Goal: Information Seeking & Learning: Check status

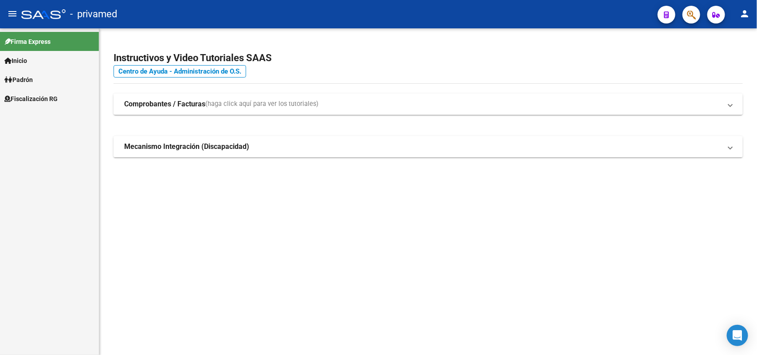
click at [697, 12] on button "button" at bounding box center [691, 15] width 18 height 18
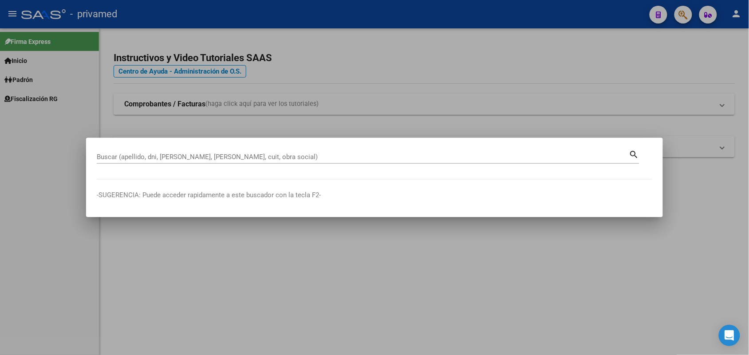
drag, startPoint x: 273, startPoint y: 162, endPoint x: 257, endPoint y: 157, distance: 16.3
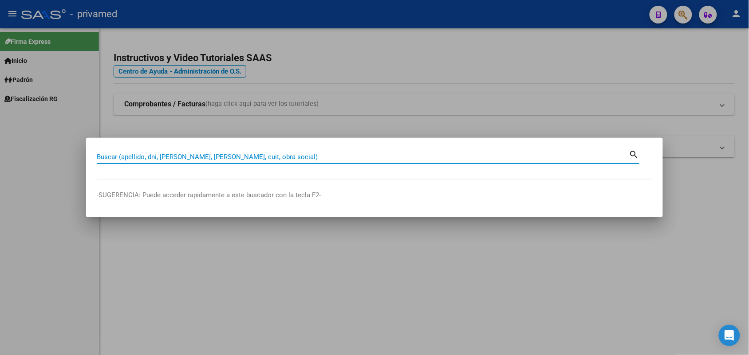
paste input "27252420725"
type input "27252420725"
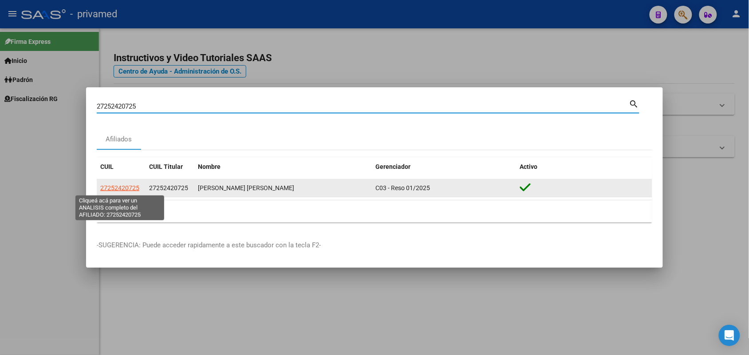
click at [134, 188] on span "27252420725" at bounding box center [119, 187] width 39 height 7
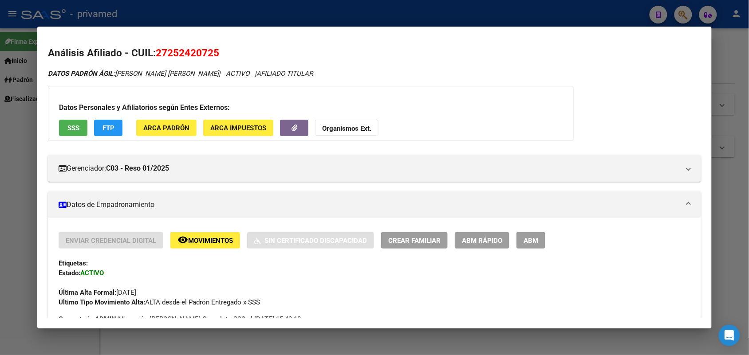
click at [69, 126] on span "SSS" at bounding box center [73, 128] width 12 height 8
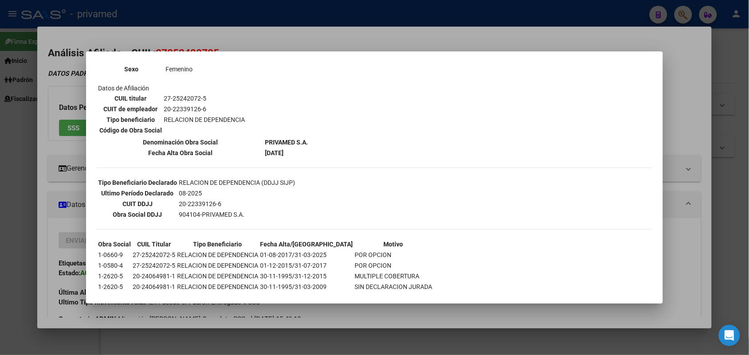
scroll to position [136, 0]
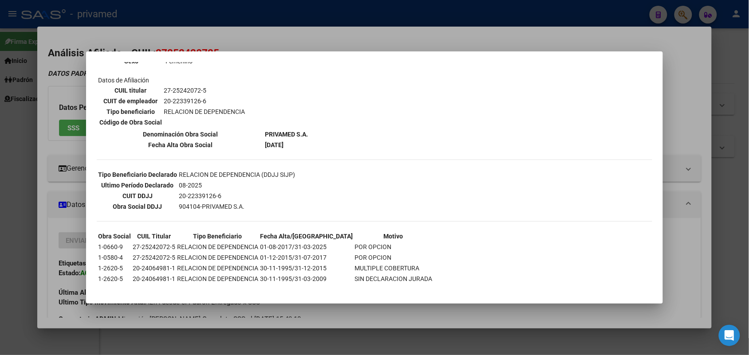
click at [697, 220] on div at bounding box center [374, 177] width 749 height 355
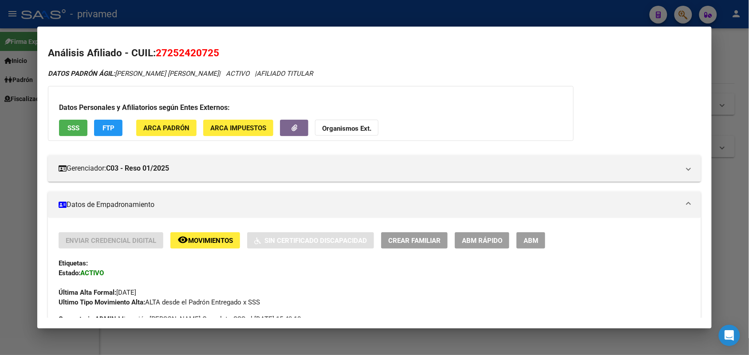
click at [735, 185] on div at bounding box center [374, 177] width 749 height 355
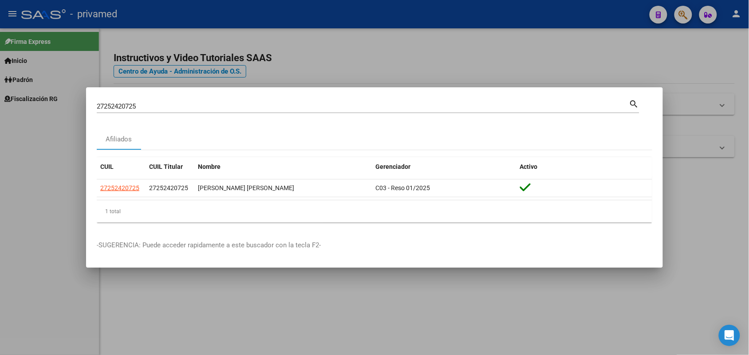
click at [734, 211] on div at bounding box center [374, 177] width 749 height 355
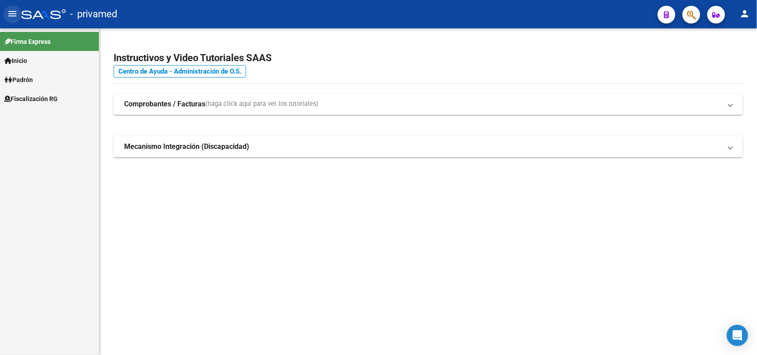
click at [10, 19] on button "menu" at bounding box center [13, 14] width 18 height 18
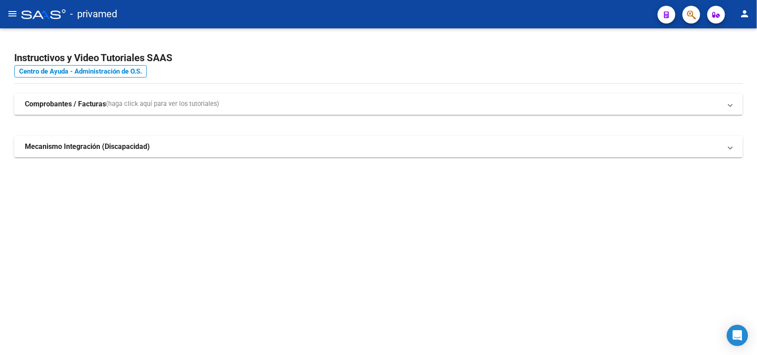
click at [10, 19] on mat-icon "menu" at bounding box center [12, 13] width 11 height 11
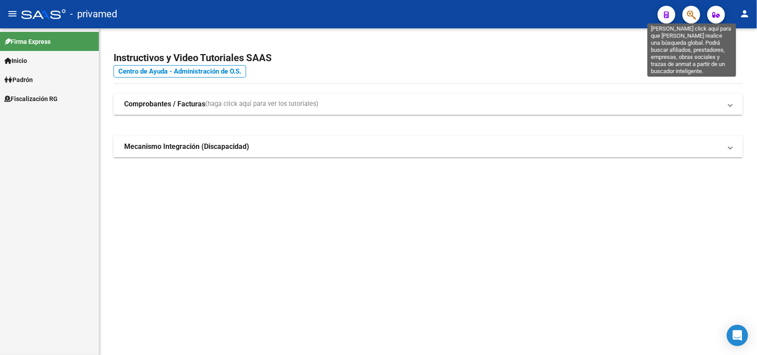
click at [691, 12] on icon "button" at bounding box center [691, 15] width 9 height 10
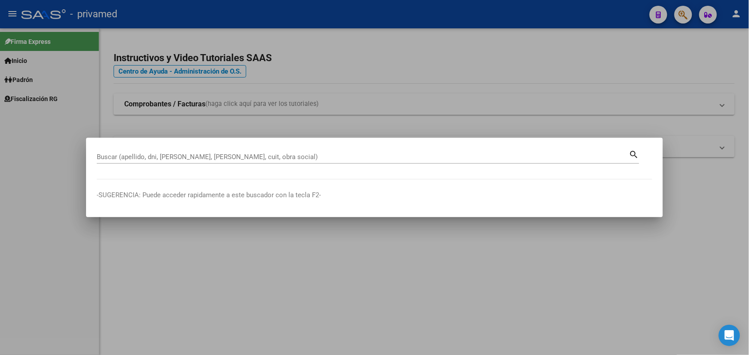
drag, startPoint x: 300, startPoint y: 152, endPoint x: 258, endPoint y: 160, distance: 42.8
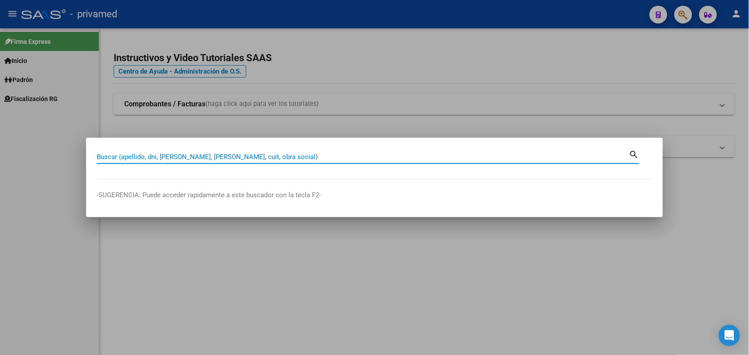
paste input "27252420725"
type input "27252420725"
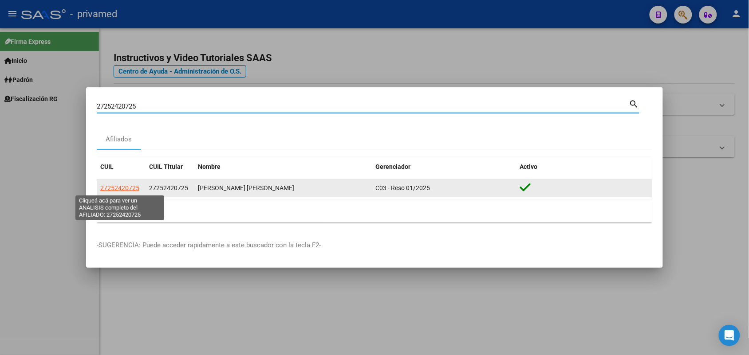
click at [122, 188] on span "27252420725" at bounding box center [119, 187] width 39 height 7
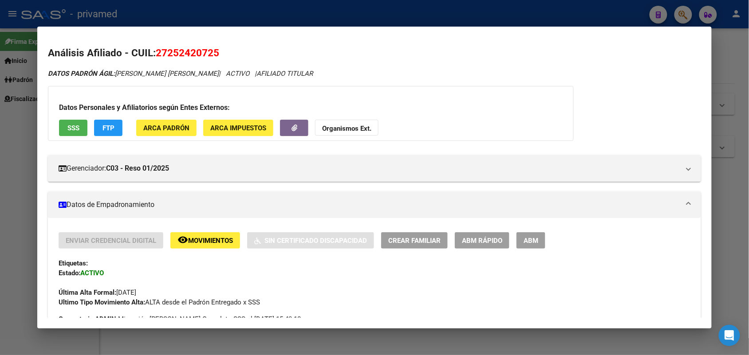
click at [156, 121] on button "ARCA Padrón" at bounding box center [166, 128] width 60 height 16
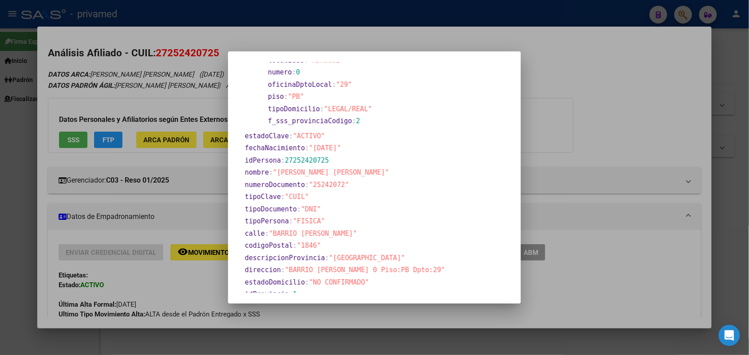
scroll to position [216, 0]
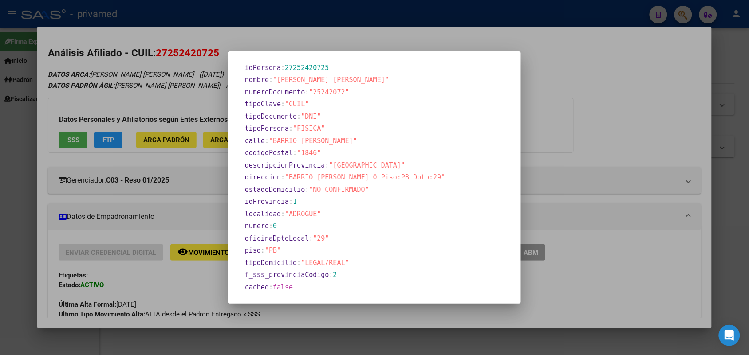
click at [591, 99] on div at bounding box center [374, 177] width 749 height 355
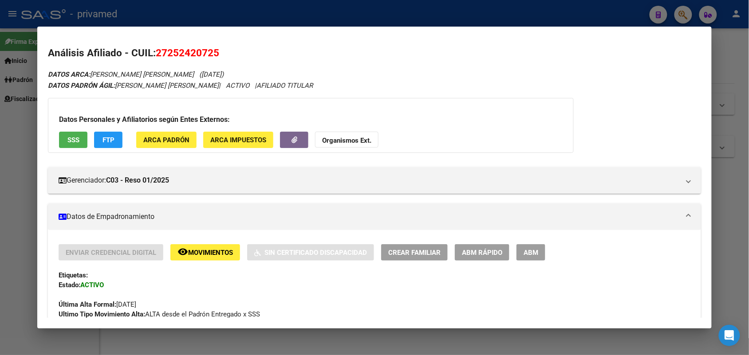
click at [180, 141] on span "ARCA Padrón" at bounding box center [166, 140] width 46 height 8
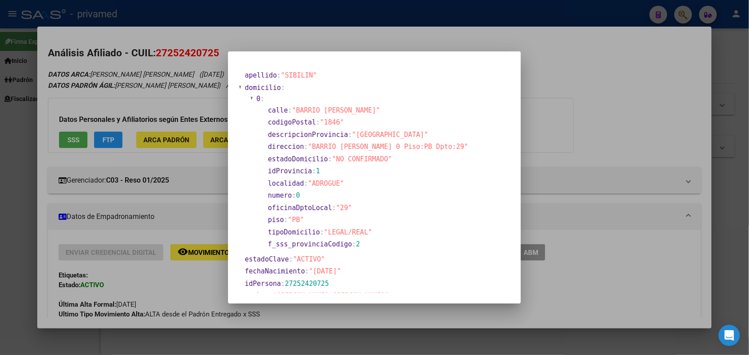
click at [683, 125] on div at bounding box center [374, 177] width 749 height 355
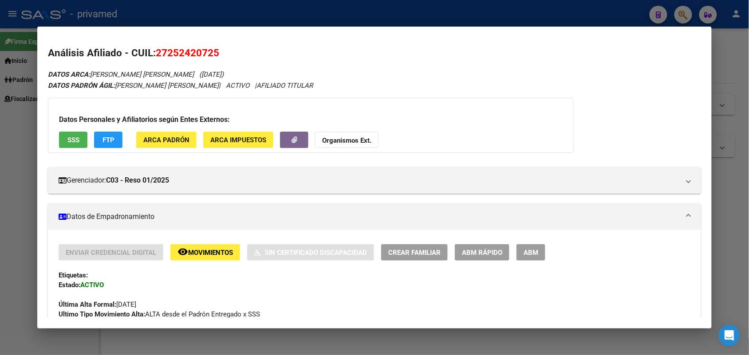
click at [217, 143] on span "ARCA Impuestos" at bounding box center [238, 140] width 56 height 8
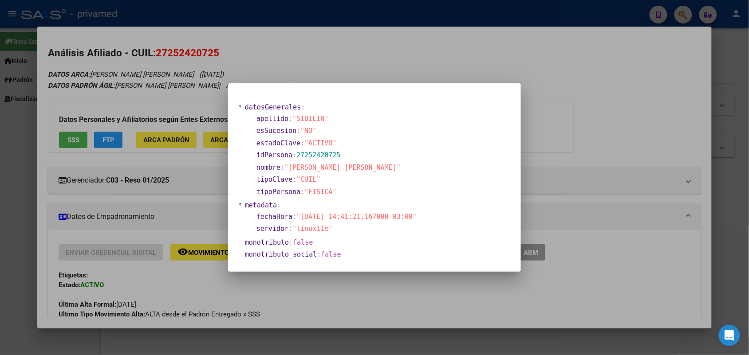
click at [615, 118] on div at bounding box center [374, 177] width 749 height 355
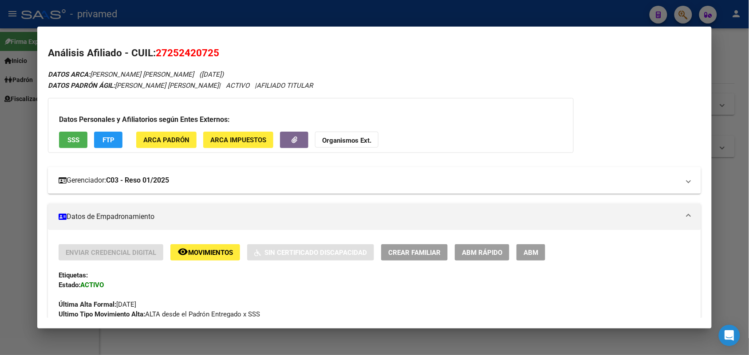
click at [106, 169] on mat-expansion-panel-header "Gerenciador: C03 - Reso 01/2025" at bounding box center [374, 180] width 652 height 27
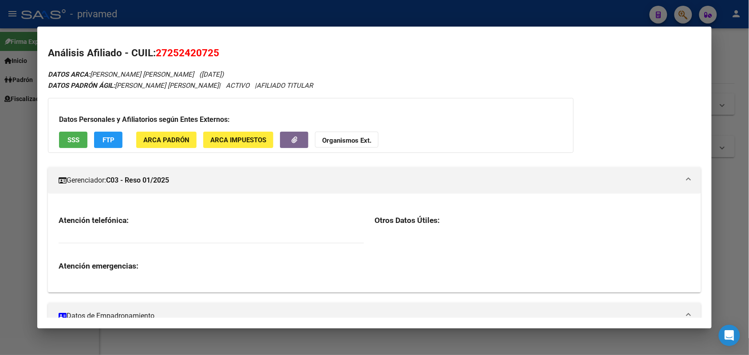
click at [106, 169] on mat-expansion-panel-header "Gerenciador: C03 - Reso 01/2025" at bounding box center [374, 180] width 652 height 27
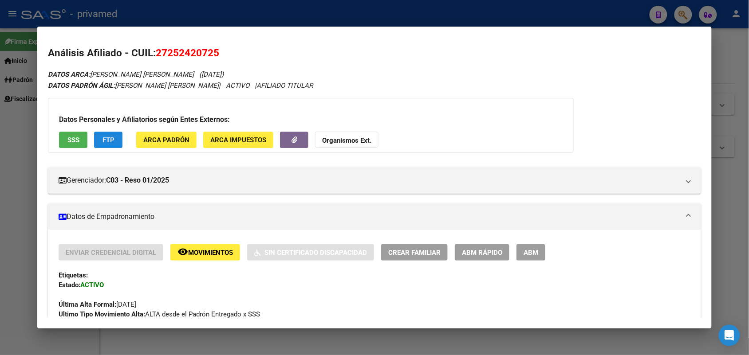
click at [100, 145] on button "FTP" at bounding box center [108, 140] width 28 height 16
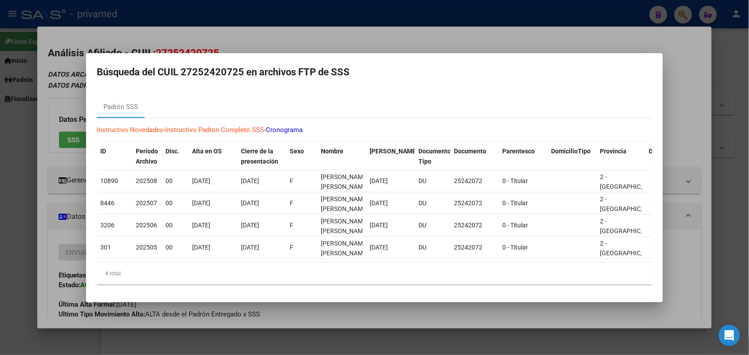
click at [670, 116] on div at bounding box center [374, 177] width 749 height 355
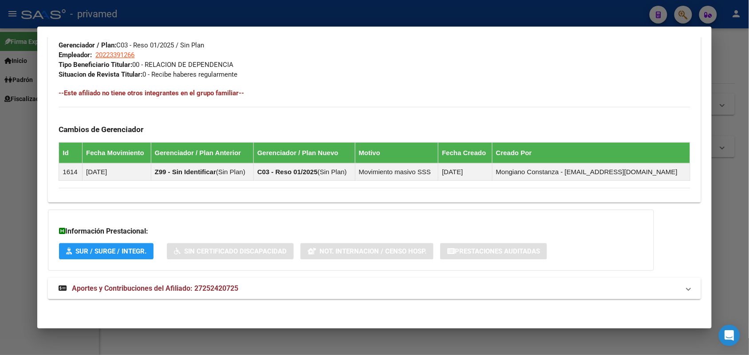
scroll to position [460, 0]
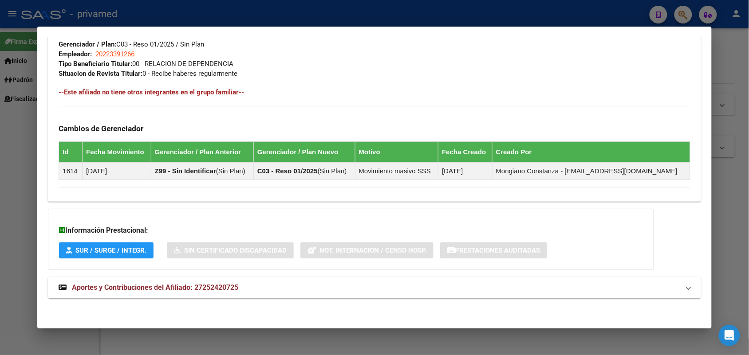
click at [193, 289] on span "Aportes y Contribuciones del Afiliado: 27252420725" at bounding box center [155, 287] width 166 height 8
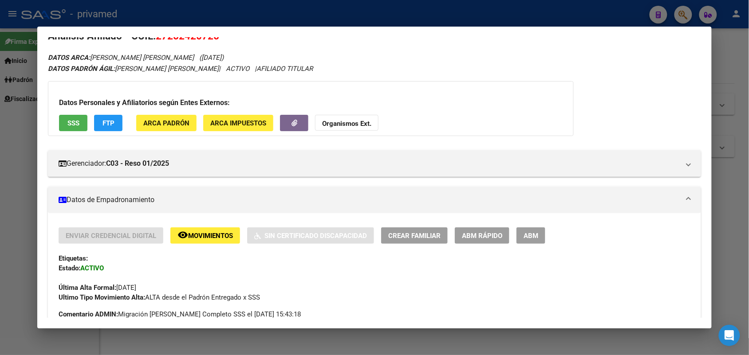
scroll to position [0, 0]
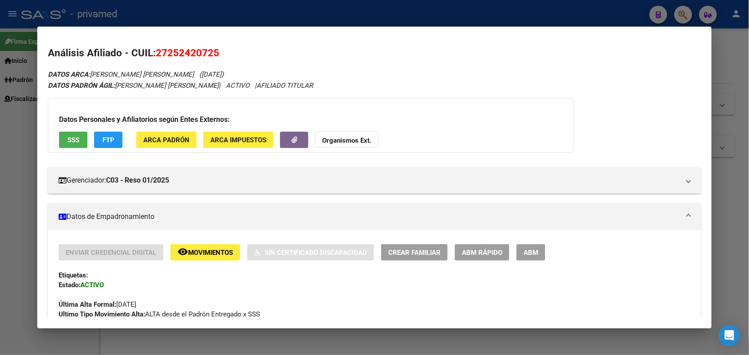
click at [73, 141] on span "SSS" at bounding box center [73, 140] width 12 height 8
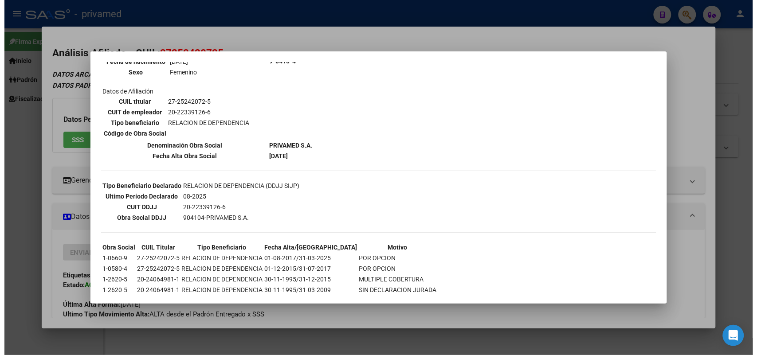
scroll to position [136, 0]
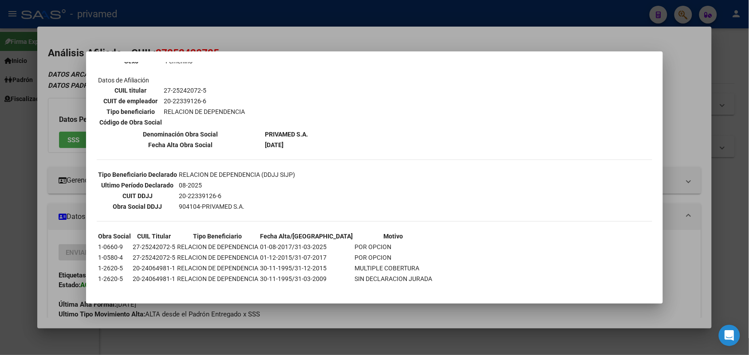
click at [673, 145] on div at bounding box center [374, 177] width 749 height 355
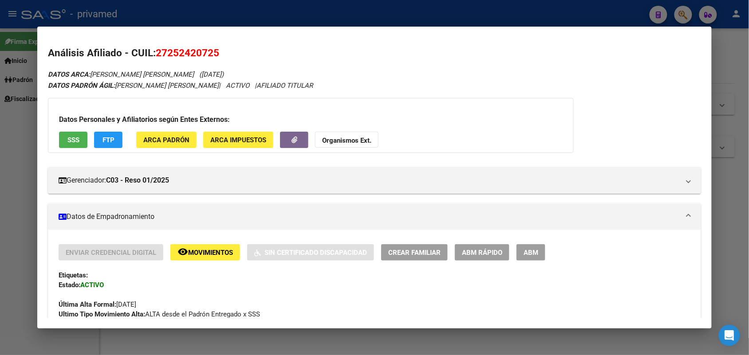
click at [2, 124] on div at bounding box center [374, 177] width 749 height 355
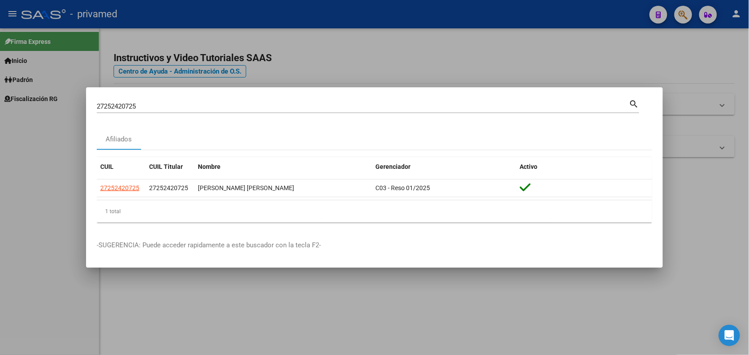
drag, startPoint x: 0, startPoint y: 227, endPoint x: 0, endPoint y: 220, distance: 7.1
click at [0, 224] on div at bounding box center [374, 177] width 749 height 355
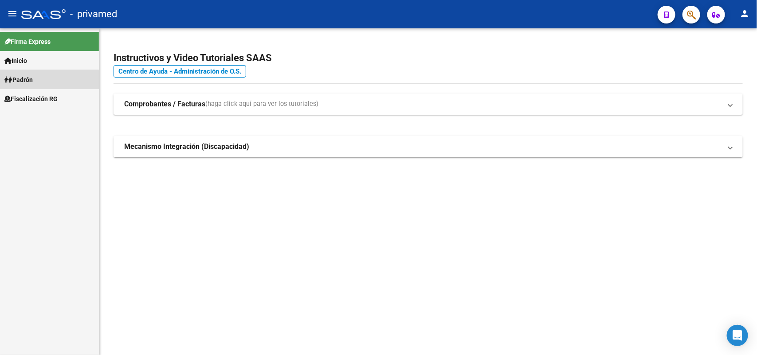
click at [40, 80] on link "Padrón" at bounding box center [49, 79] width 99 height 19
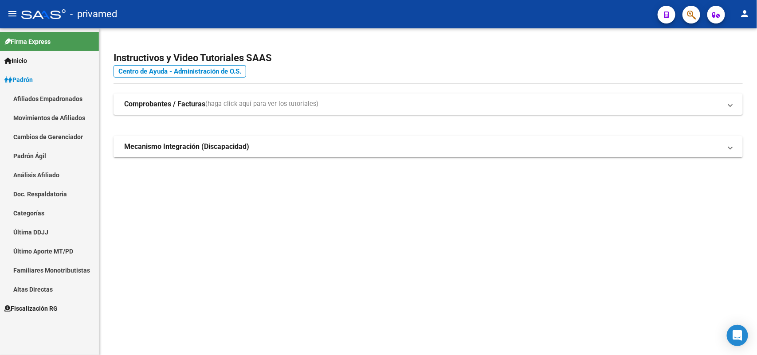
click at [78, 98] on link "Afiliados Empadronados" at bounding box center [49, 98] width 99 height 19
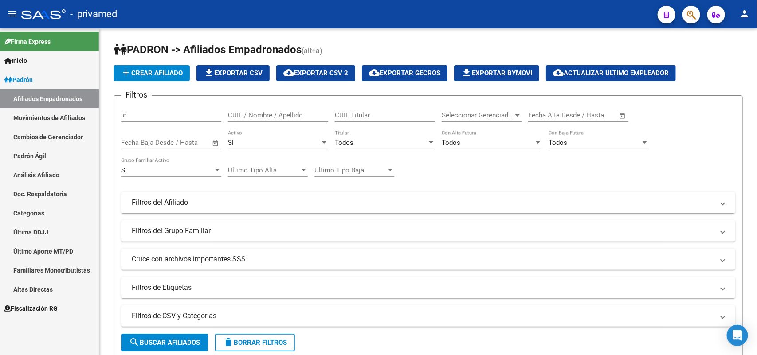
click at [42, 157] on link "Padrón Ágil" at bounding box center [49, 155] width 99 height 19
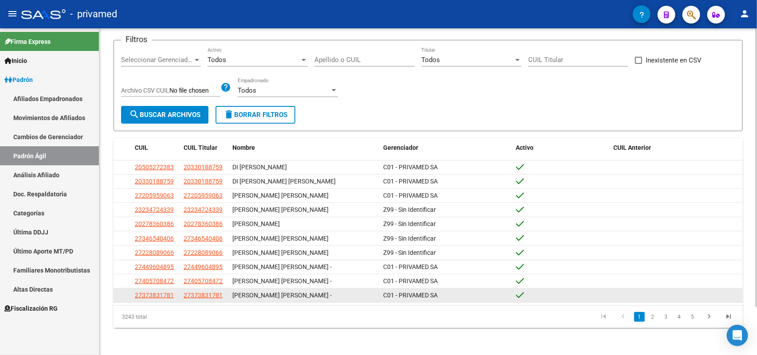
scroll to position [56, 0]
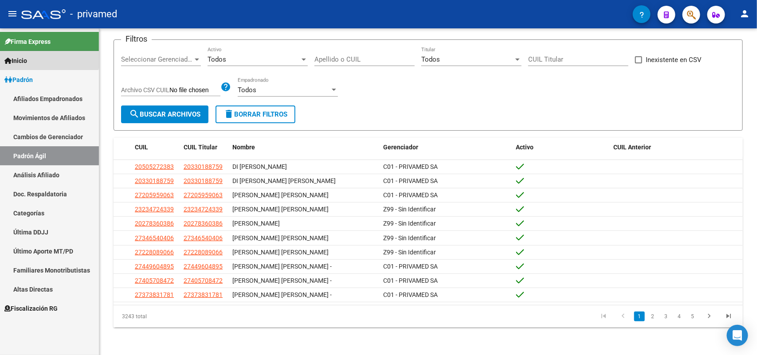
click at [31, 53] on link "Inicio" at bounding box center [49, 60] width 99 height 19
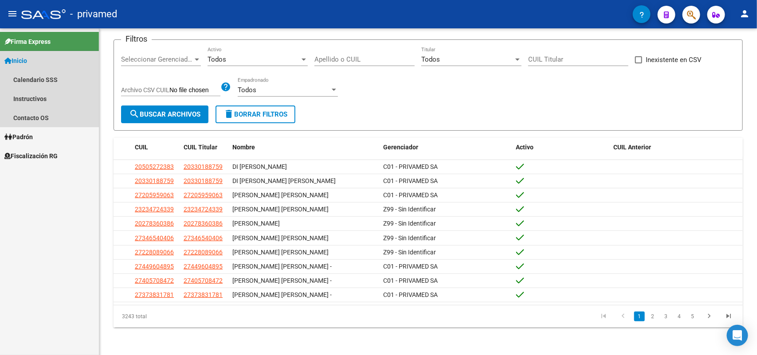
click at [35, 56] on link "Inicio" at bounding box center [49, 60] width 99 height 19
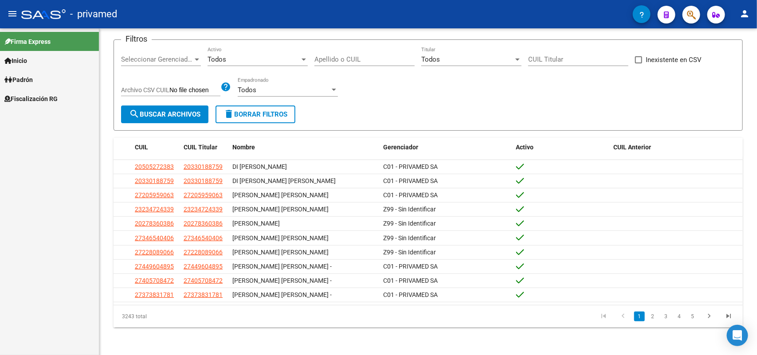
click at [38, 43] on span "Firma Express" at bounding box center [27, 42] width 46 height 10
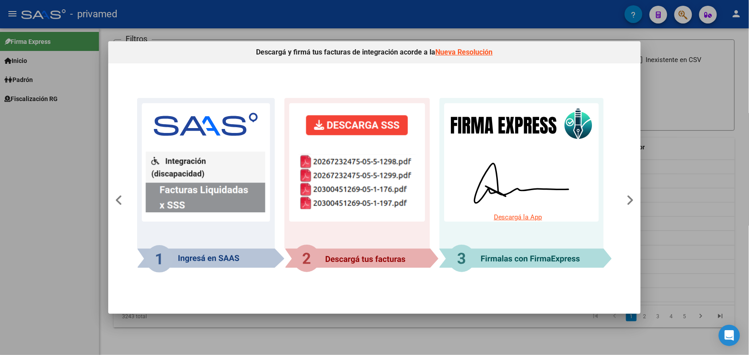
click at [718, 186] on div at bounding box center [374, 177] width 749 height 355
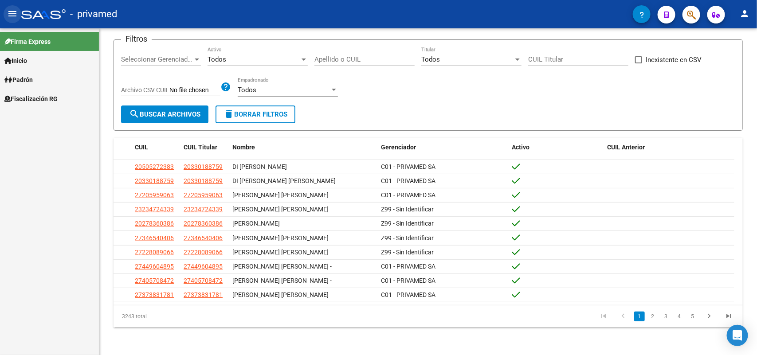
click at [21, 14] on button "menu" at bounding box center [13, 14] width 18 height 18
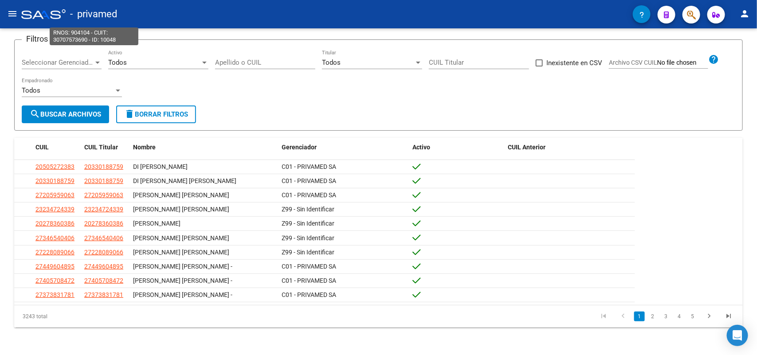
click at [98, 17] on span "- privamed" at bounding box center [93, 14] width 47 height 20
type textarea "30707573690"
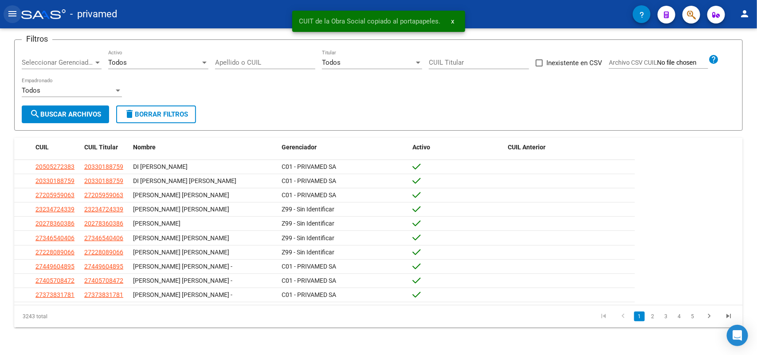
click at [11, 12] on mat-icon "menu" at bounding box center [12, 13] width 11 height 11
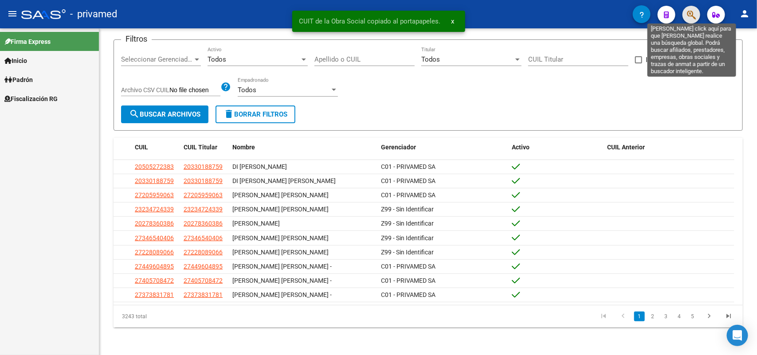
click at [688, 17] on icon "button" at bounding box center [691, 15] width 9 height 10
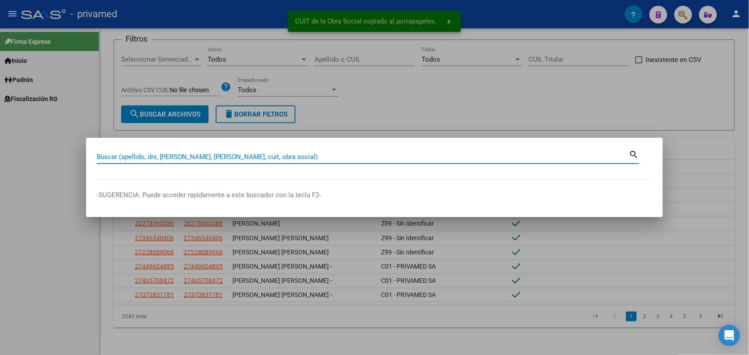
paste input "30707573690"
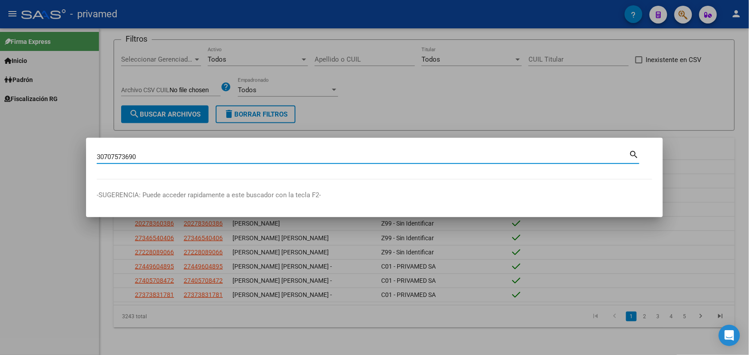
type input "30707573690"
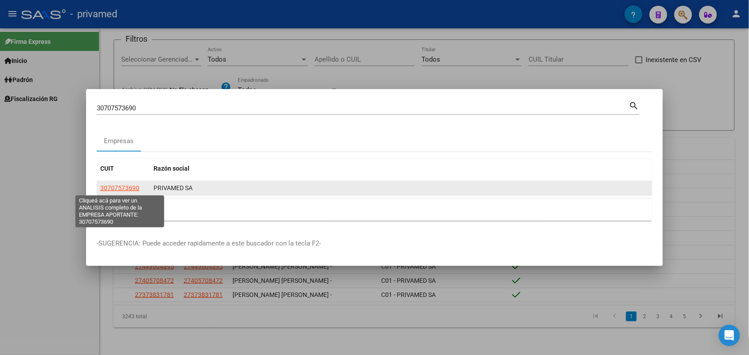
click at [112, 189] on span "30707573690" at bounding box center [119, 187] width 39 height 7
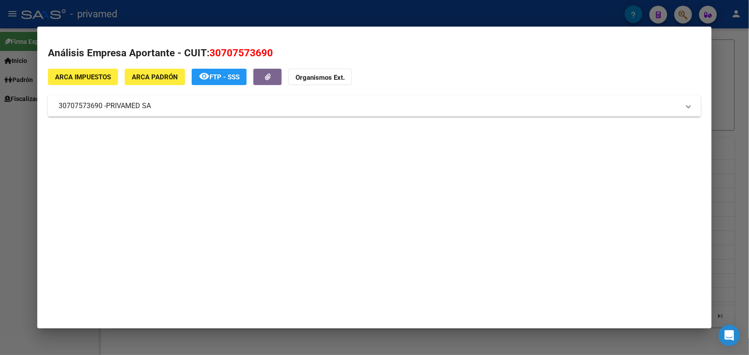
click at [12, 220] on div at bounding box center [374, 177] width 749 height 355
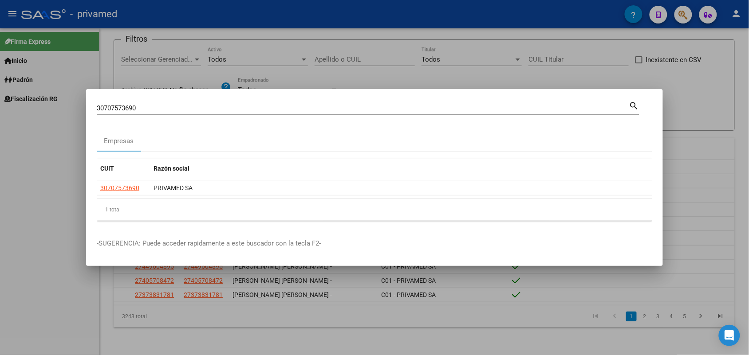
click at [30, 197] on div at bounding box center [374, 177] width 749 height 355
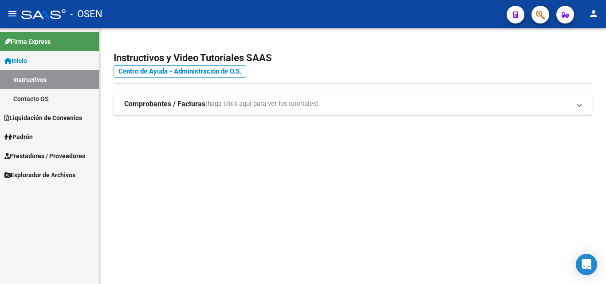
click at [537, 16] on icon "button" at bounding box center [540, 15] width 9 height 10
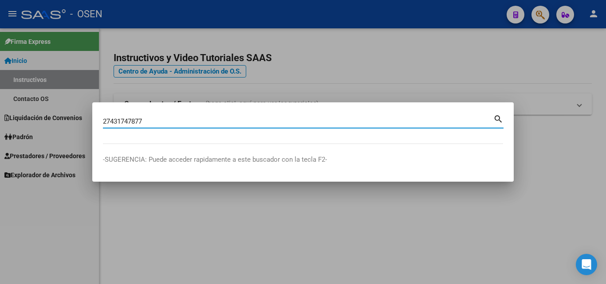
type input "27431747877"
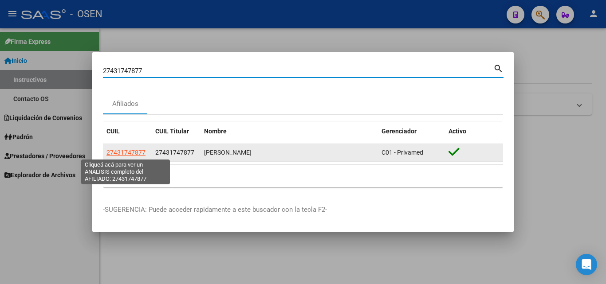
click at [132, 152] on span "27431747877" at bounding box center [125, 152] width 39 height 7
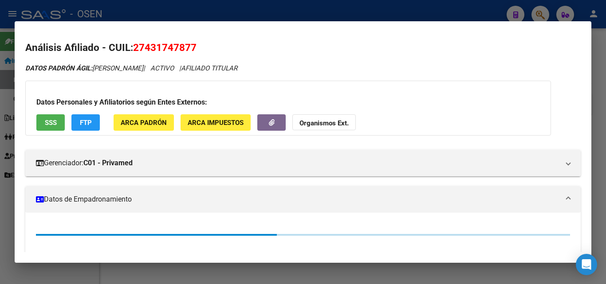
click at [58, 124] on button "SSS" at bounding box center [50, 122] width 28 height 16
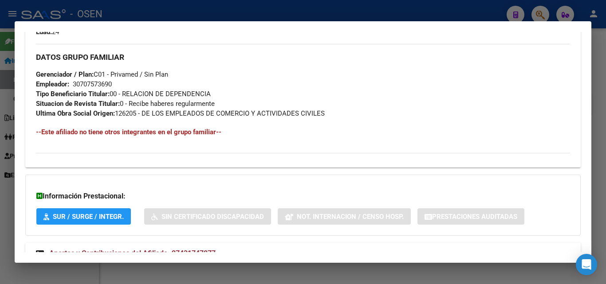
scroll to position [419, 0]
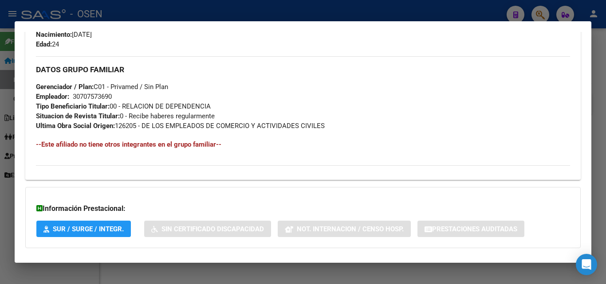
click at [598, 106] on div at bounding box center [303, 142] width 606 height 284
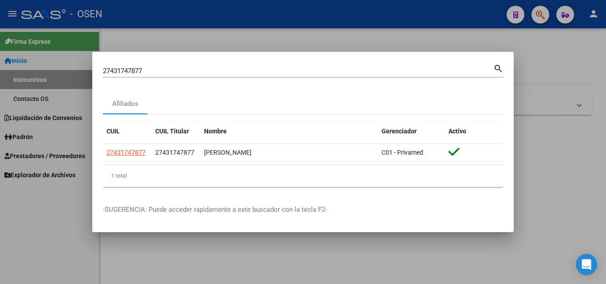
click at [568, 142] on div at bounding box center [303, 142] width 606 height 284
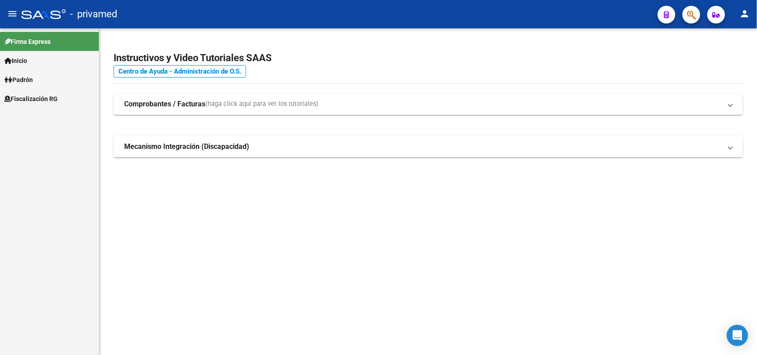
click at [695, 14] on icon "button" at bounding box center [691, 15] width 9 height 10
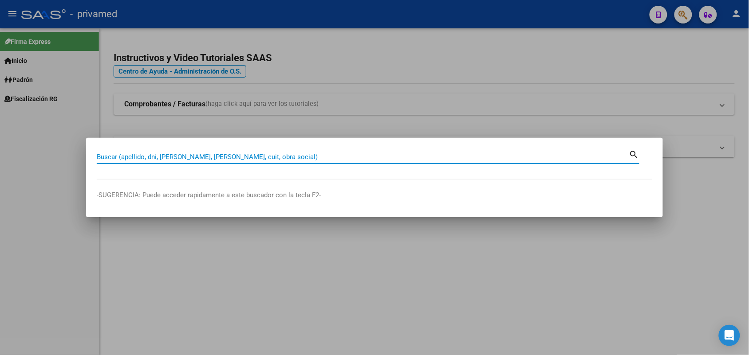
paste input "30707573690"
type input "30707573690"
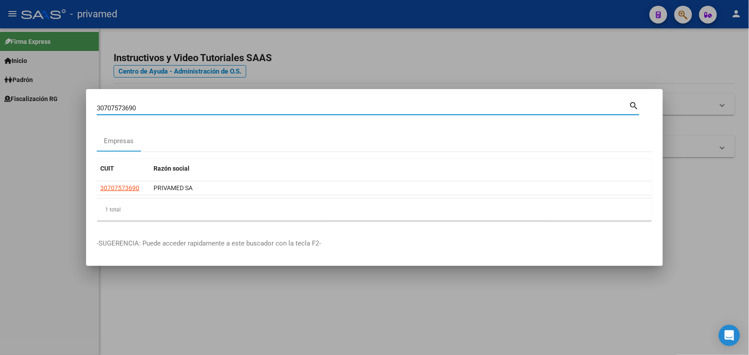
click at [728, 187] on div at bounding box center [374, 177] width 749 height 355
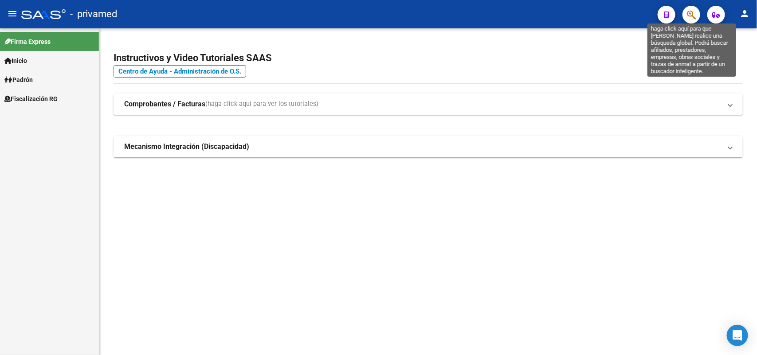
click at [689, 19] on icon "button" at bounding box center [691, 15] width 9 height 10
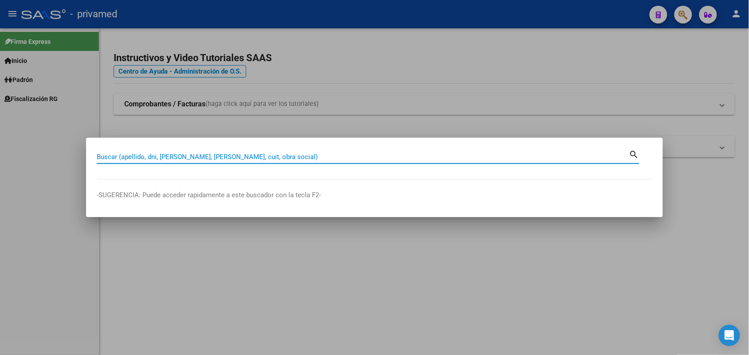
paste input "25242072"
type input "25242072"
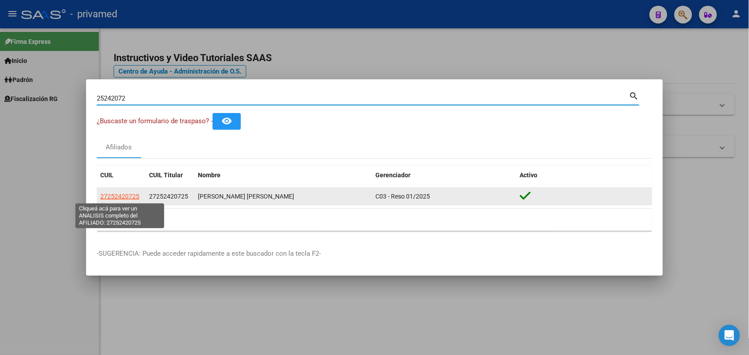
click at [112, 198] on span "27252420725" at bounding box center [119, 196] width 39 height 7
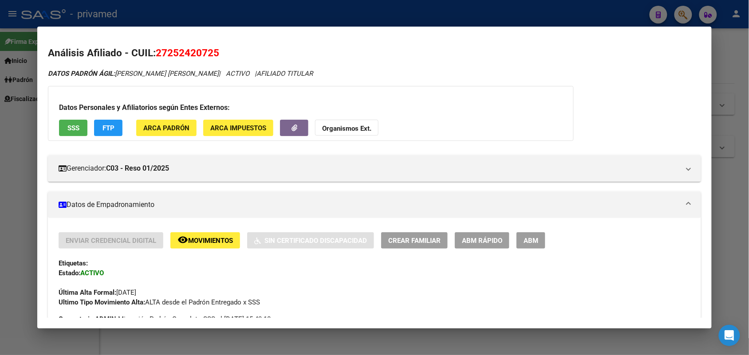
click at [720, 254] on div at bounding box center [374, 177] width 749 height 355
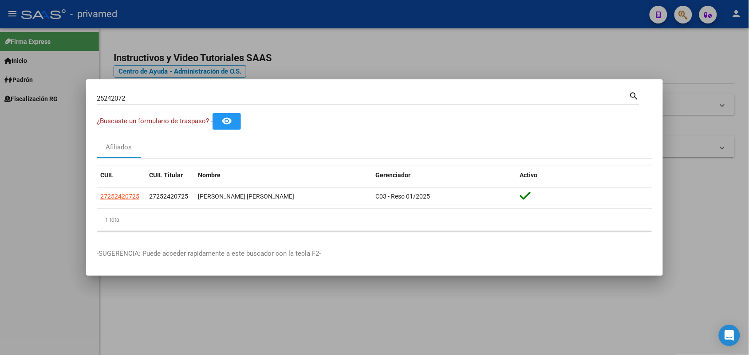
click at [422, 354] on div at bounding box center [374, 177] width 749 height 355
